Goal: Transaction & Acquisition: Book appointment/travel/reservation

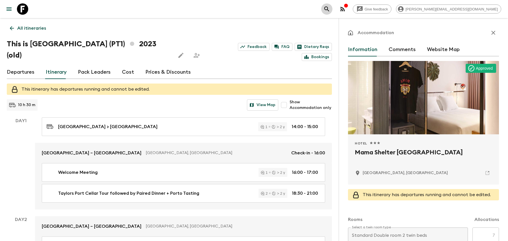
click at [330, 8] on icon "search adventures" at bounding box center [327, 9] width 7 height 7
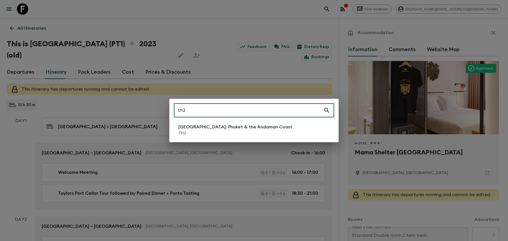
type input "th2"
click at [230, 137] on li "[GEOGRAPHIC_DATA]: Phuket & the Andaman Coast TH2" at bounding box center [254, 130] width 160 height 16
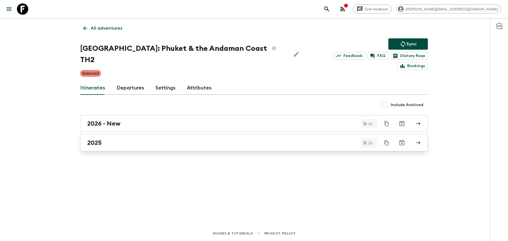
click at [159, 139] on div "2025" at bounding box center [248, 142] width 323 height 7
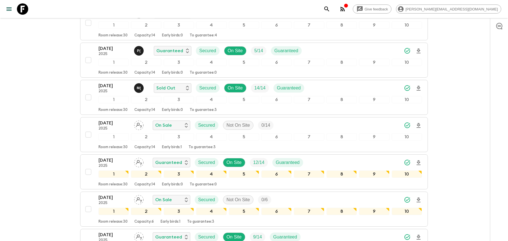
scroll to position [323, 0]
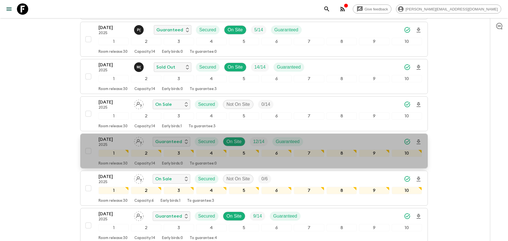
click at [329, 138] on div "[DATE] 2025 Guaranteed Secured On Site 12 / 14 Guaranteed" at bounding box center [261, 141] width 324 height 11
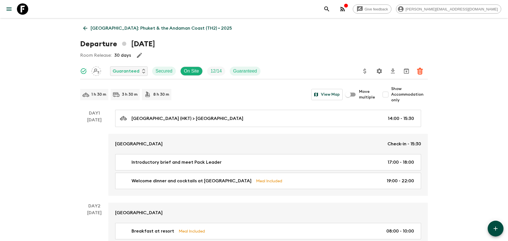
click at [395, 93] on span "Show Accommodation only" at bounding box center [409, 94] width 37 height 17
click at [391, 93] on input "Show Accommodation only" at bounding box center [385, 94] width 11 height 11
checkbox input "true"
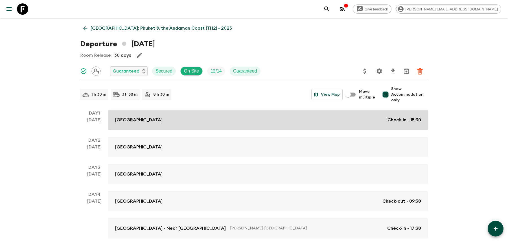
click at [332, 118] on div "[GEOGRAPHIC_DATA] Check-in - 15:30" at bounding box center [268, 120] width 306 height 7
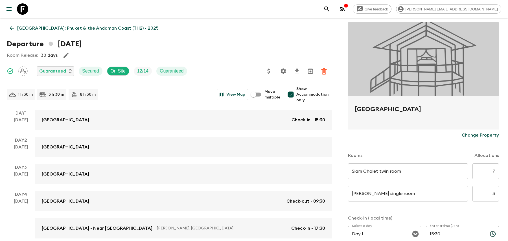
scroll to position [83, 0]
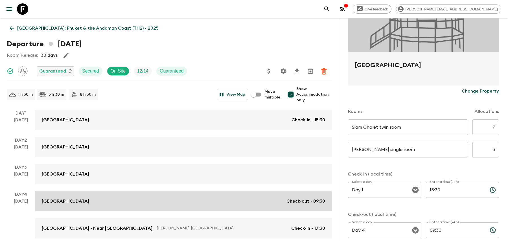
click at [190, 199] on div "[GEOGRAPHIC_DATA] Check-out - 09:30" at bounding box center [183, 201] width 283 height 7
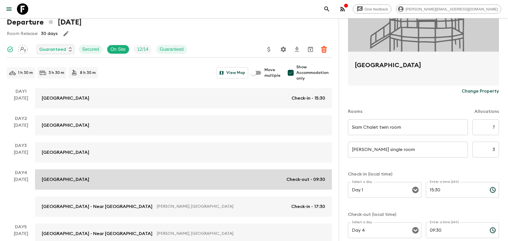
scroll to position [60, 0]
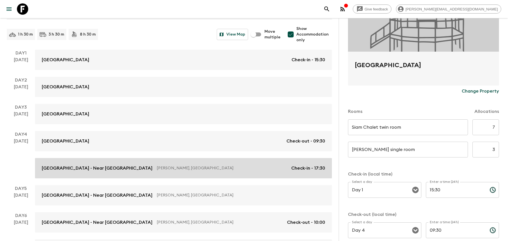
click at [189, 167] on p "[PERSON_NAME], [GEOGRAPHIC_DATA]" at bounding box center [222, 168] width 130 height 6
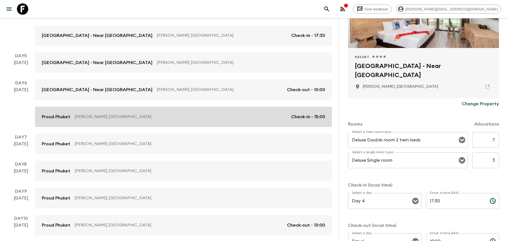
scroll to position [218, 0]
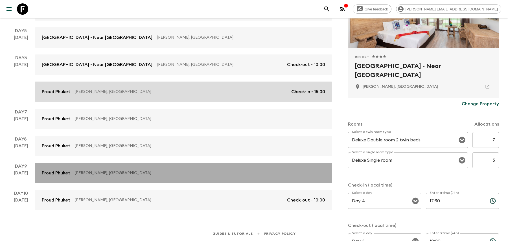
click at [186, 163] on link "Proud [GEOGRAPHIC_DATA][PERSON_NAME], [GEOGRAPHIC_DATA]" at bounding box center [183, 173] width 297 height 20
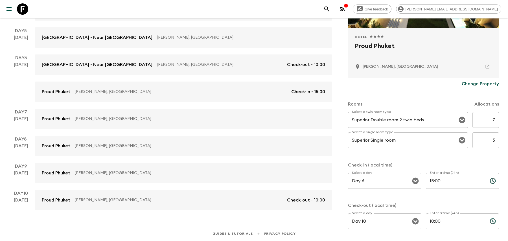
scroll to position [145, 0]
